Goal: Find specific page/section: Find specific page/section

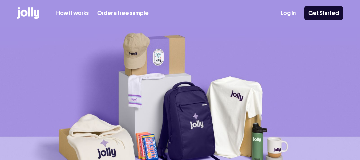
drag, startPoint x: 0, startPoint y: 0, endPoint x: 293, endPoint y: 12, distance: 293.4
click at [293, 12] on link "Log In" at bounding box center [288, 13] width 15 height 9
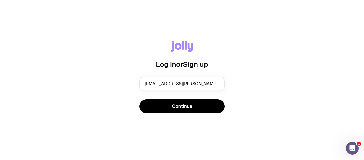
type input "[EMAIL_ADDRESS][PERSON_NAME][PERSON_NAME][DOMAIN_NAME]"
click at [139, 99] on button "Continue" at bounding box center [181, 106] width 85 height 14
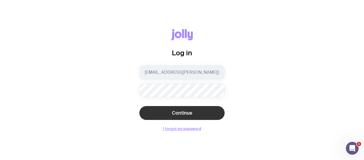
click at [186, 111] on span "Continue" at bounding box center [182, 112] width 21 height 6
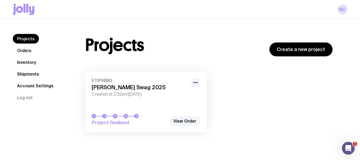
click at [37, 72] on link "Shipments" at bounding box center [28, 74] width 31 height 10
